Goal: Task Accomplishment & Management: Manage account settings

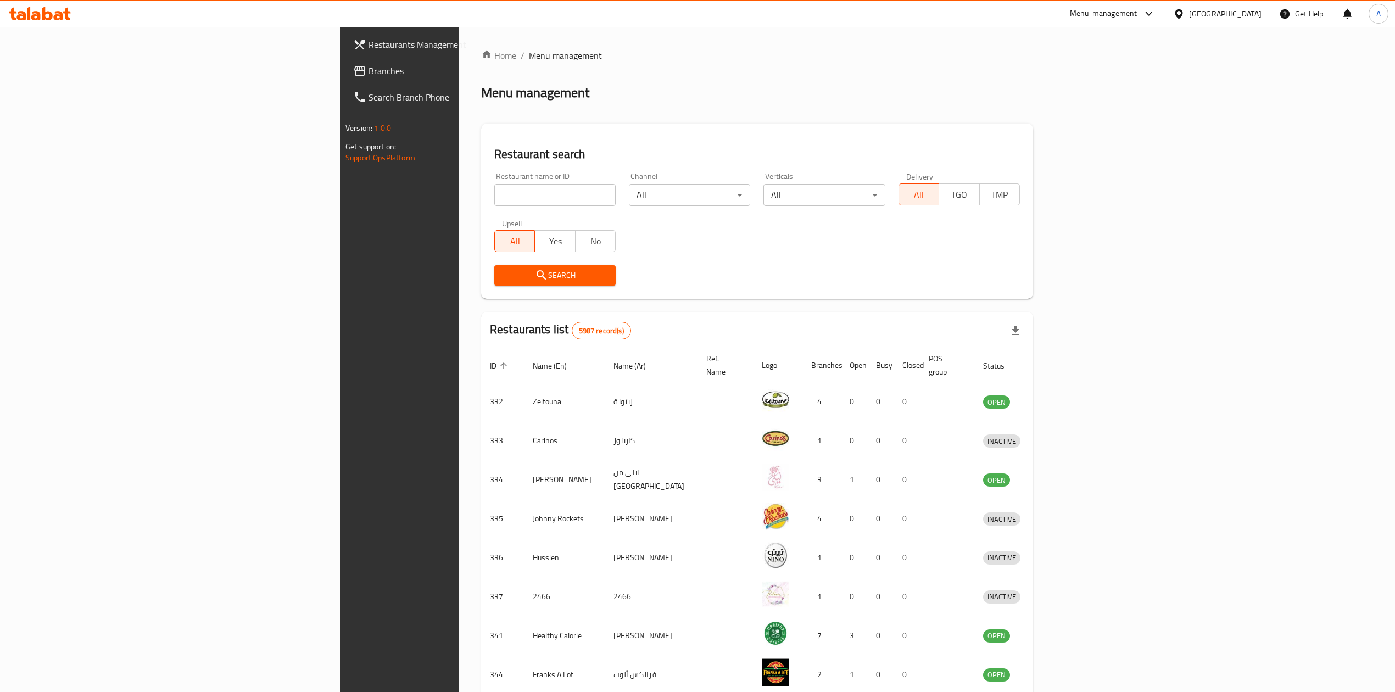
click at [368, 69] on span "Branches" at bounding box center [465, 70] width 195 height 13
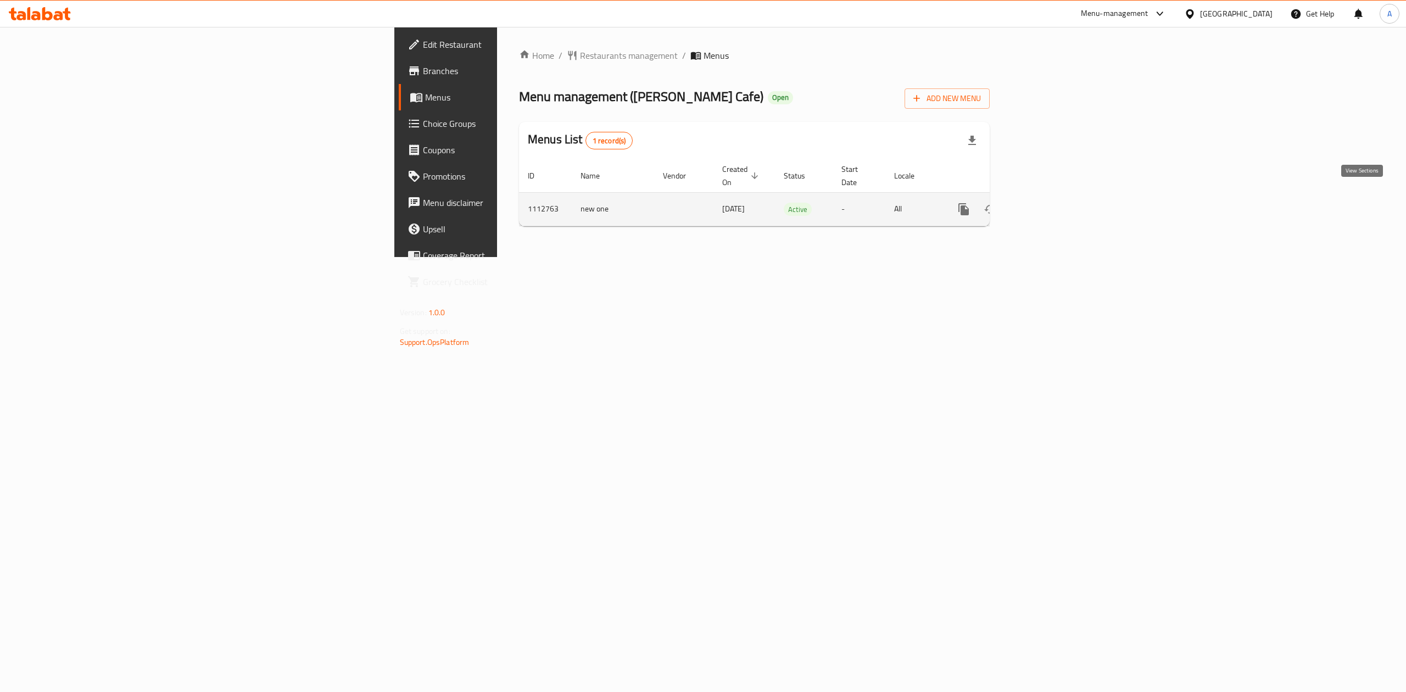
click at [1049, 203] on icon "enhanced table" at bounding box center [1042, 209] width 13 height 13
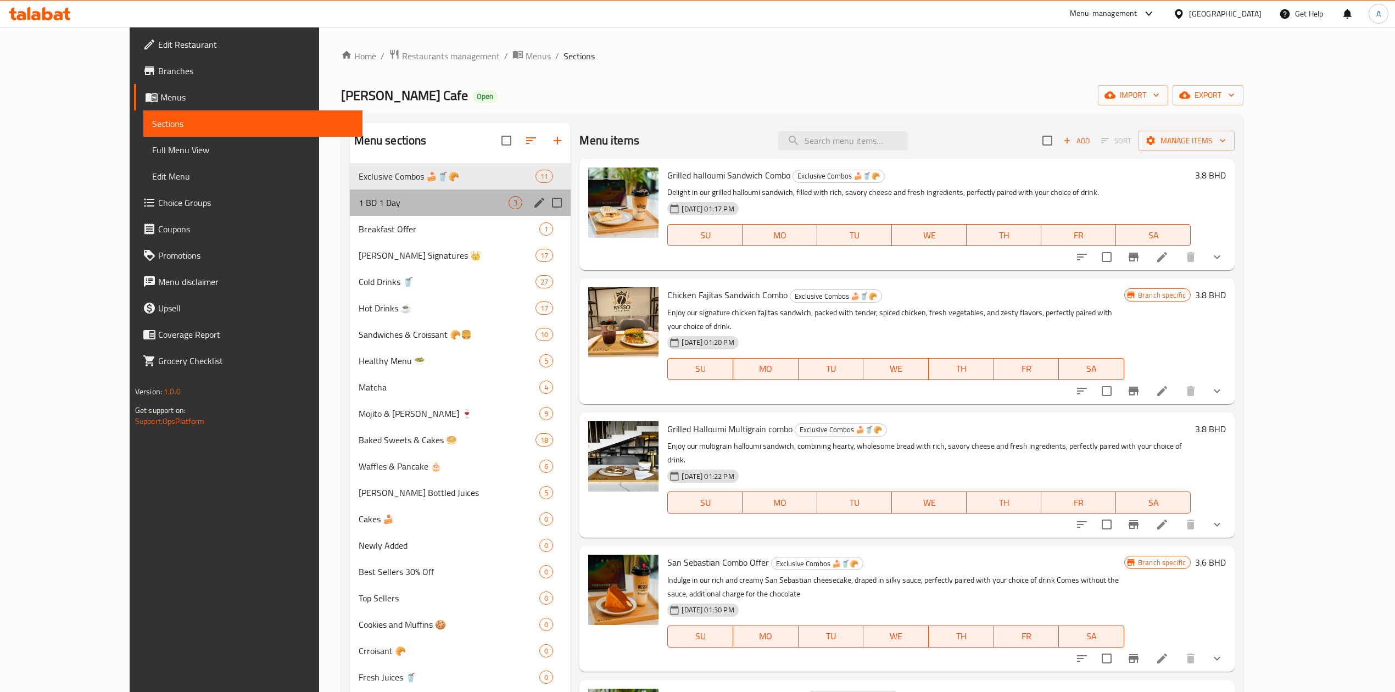
click at [410, 193] on div "1 BD 1 Day 3" at bounding box center [460, 202] width 221 height 26
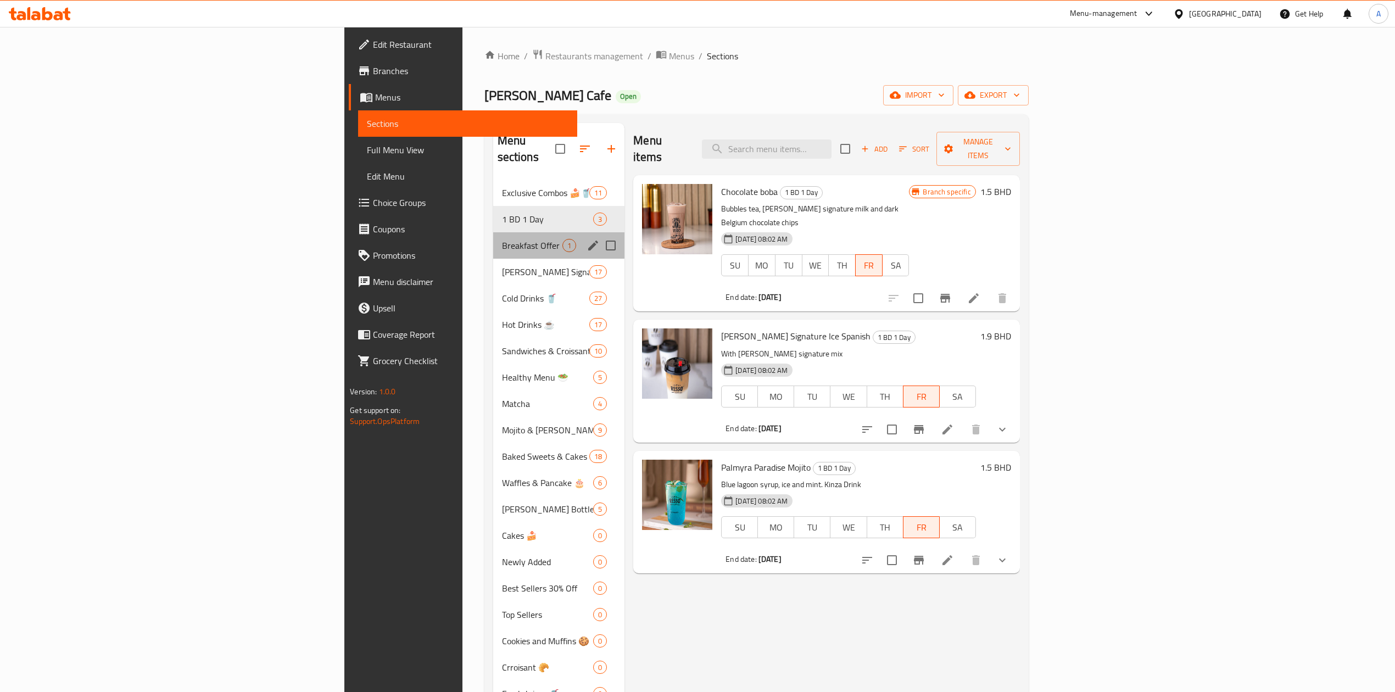
click at [493, 238] on div "Breakfast Offer 1" at bounding box center [559, 245] width 132 height 26
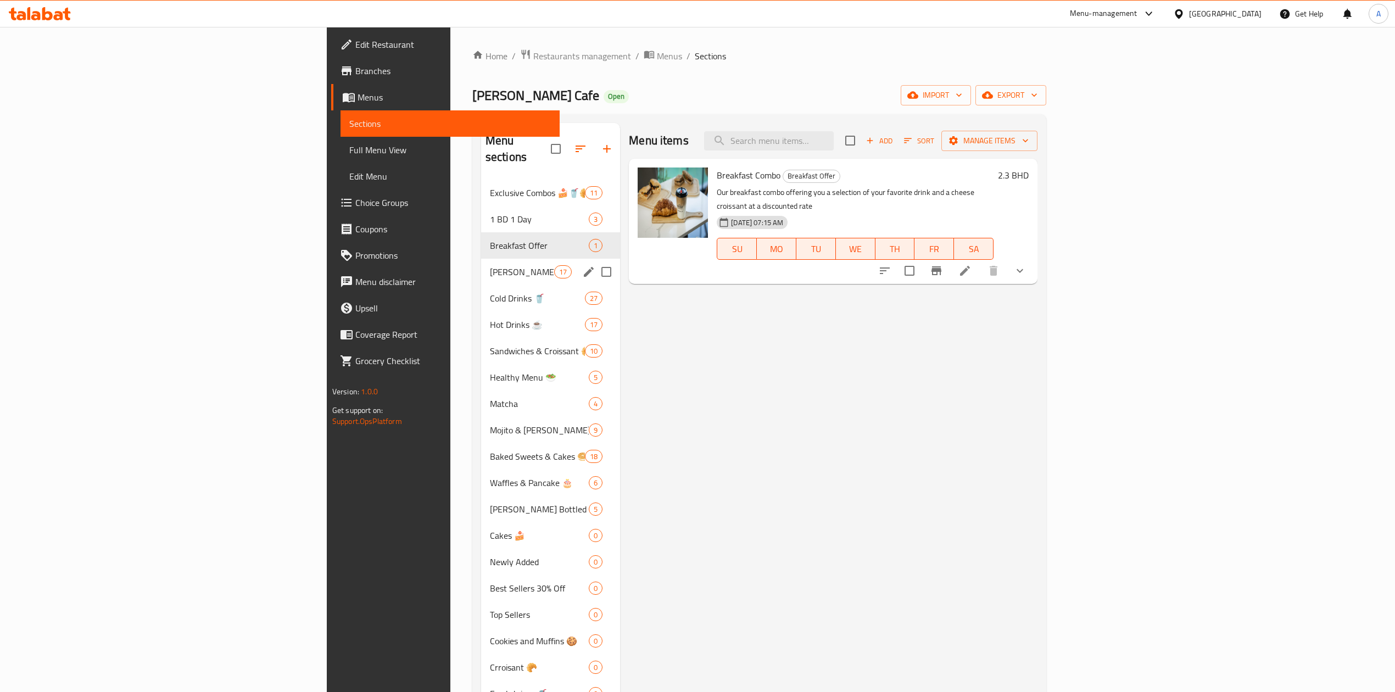
click at [481, 267] on div "Resso's Signatures 👑 17" at bounding box center [550, 272] width 139 height 26
